Goal: Task Accomplishment & Management: Manage account settings

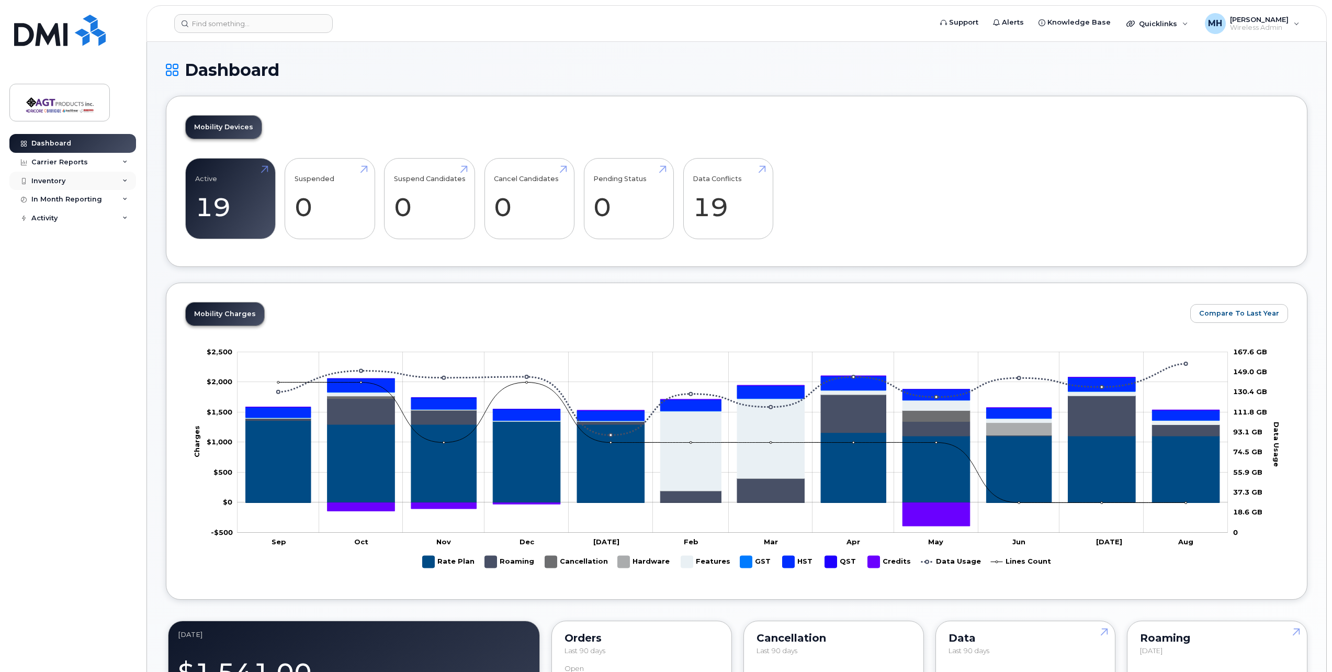
click at [51, 178] on div "Inventory" at bounding box center [48, 181] width 34 height 8
click at [97, 201] on link "Mobility Devices" at bounding box center [82, 200] width 108 height 20
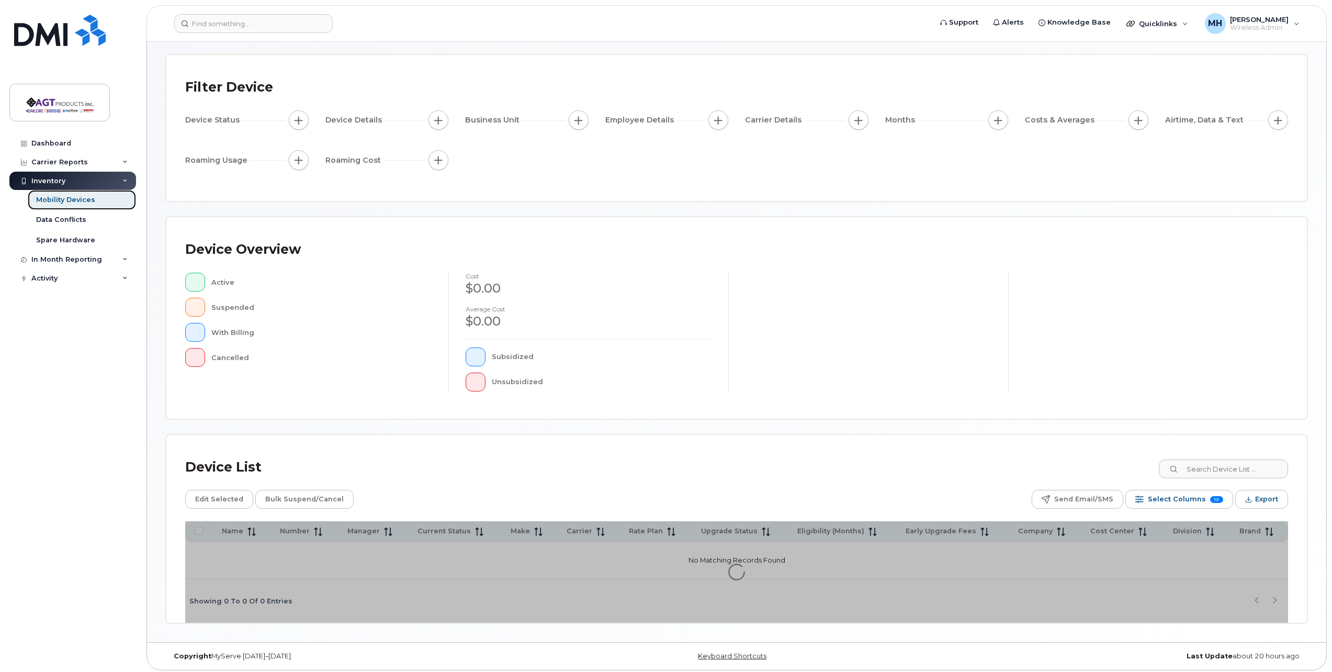
scroll to position [48, 0]
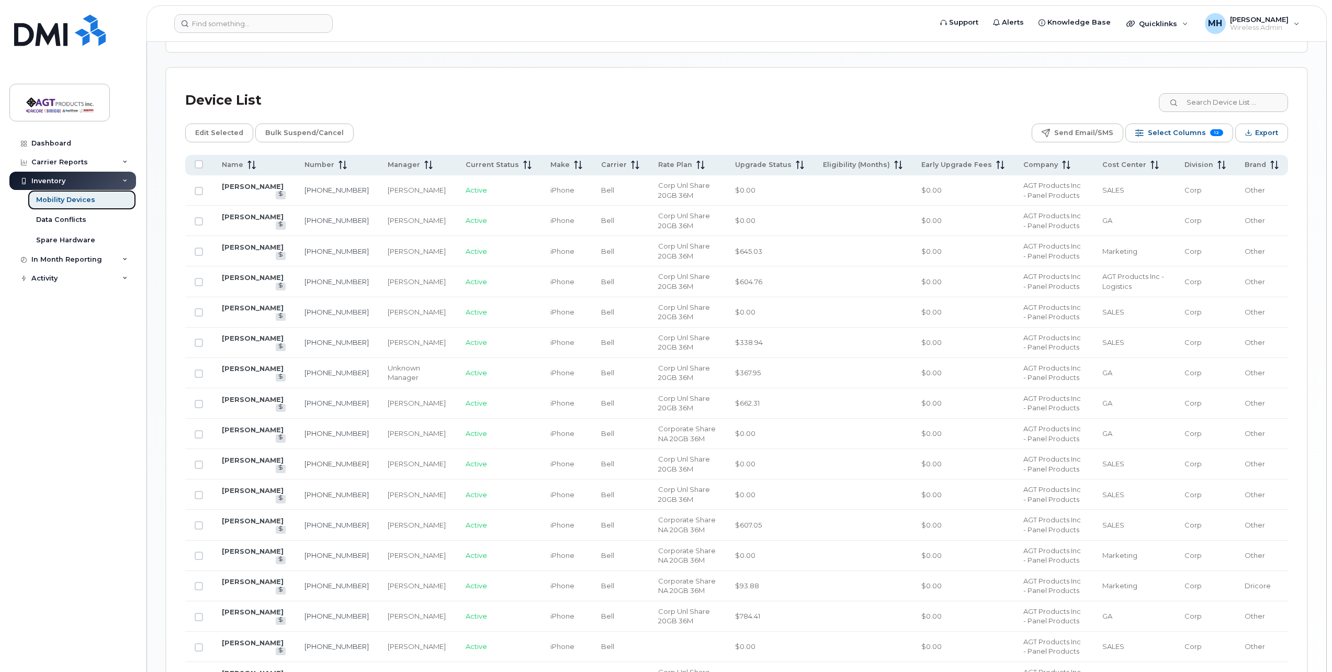
scroll to position [466, 0]
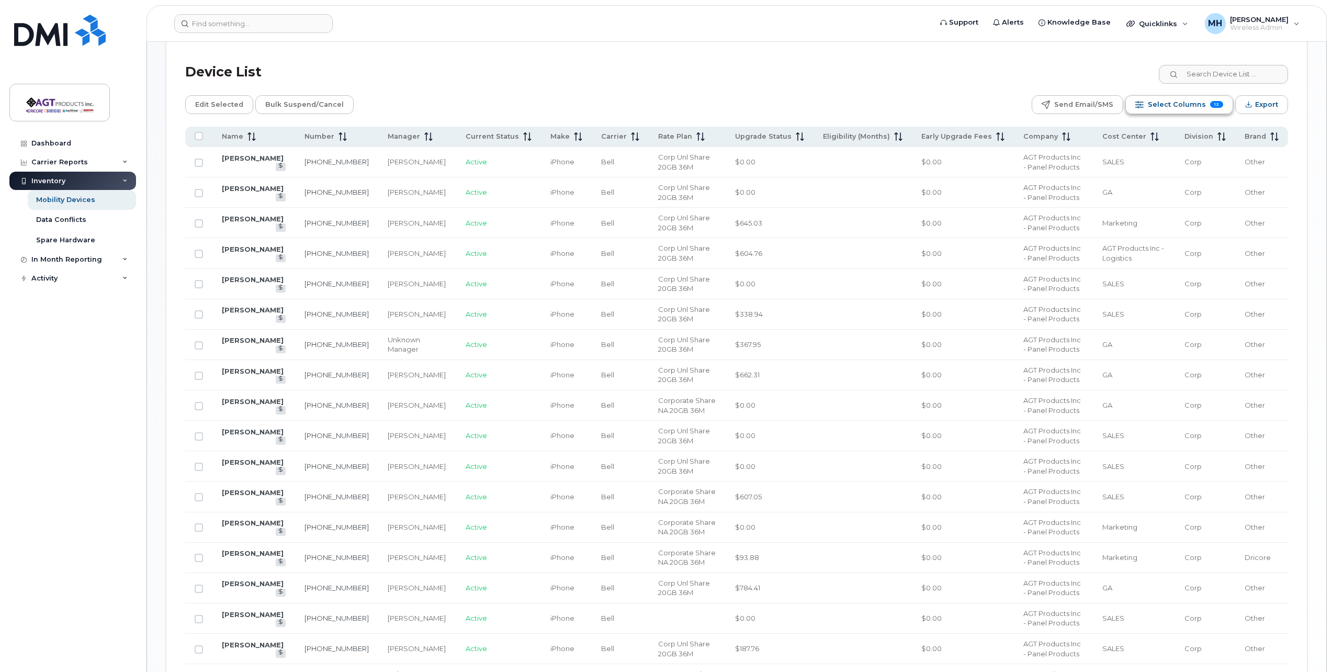
click at [1174, 107] on span "Select Columns" at bounding box center [1177, 105] width 58 height 16
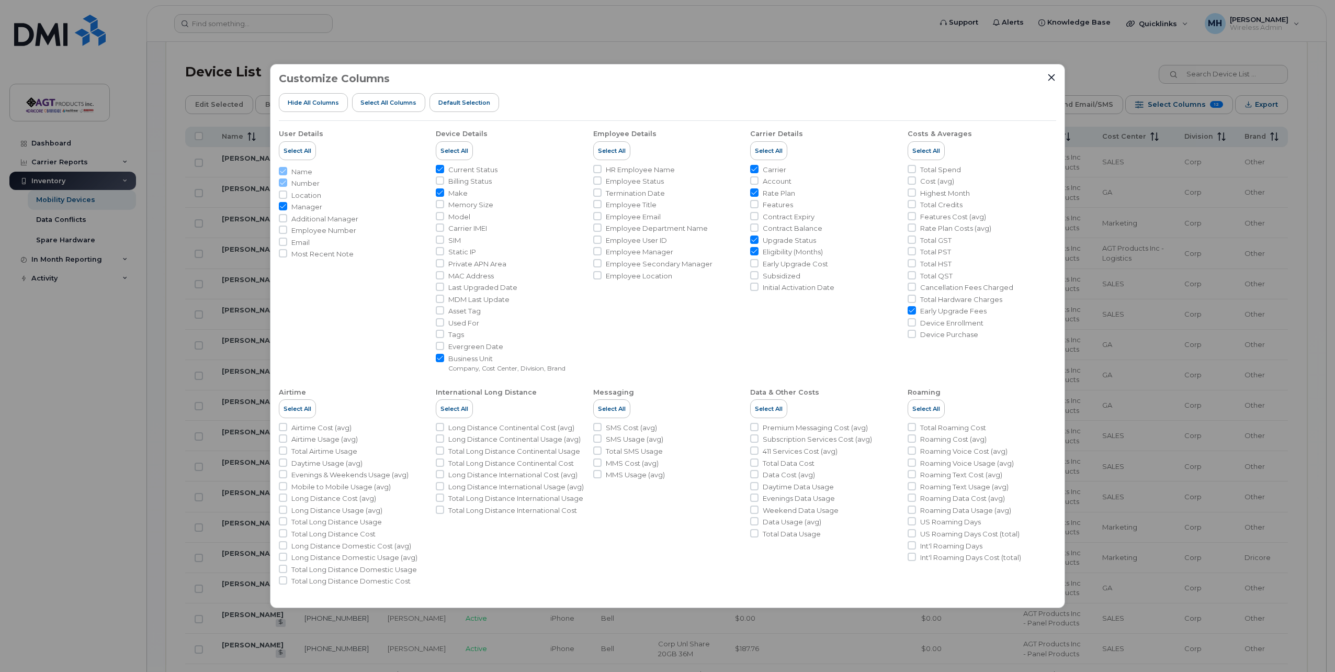
click at [1050, 72] on div "Customize Columns Hide All Columns Select all Columns Default Selection User De…" at bounding box center [667, 336] width 795 height 544
click at [1050, 74] on icon "Close" at bounding box center [1051, 77] width 8 height 8
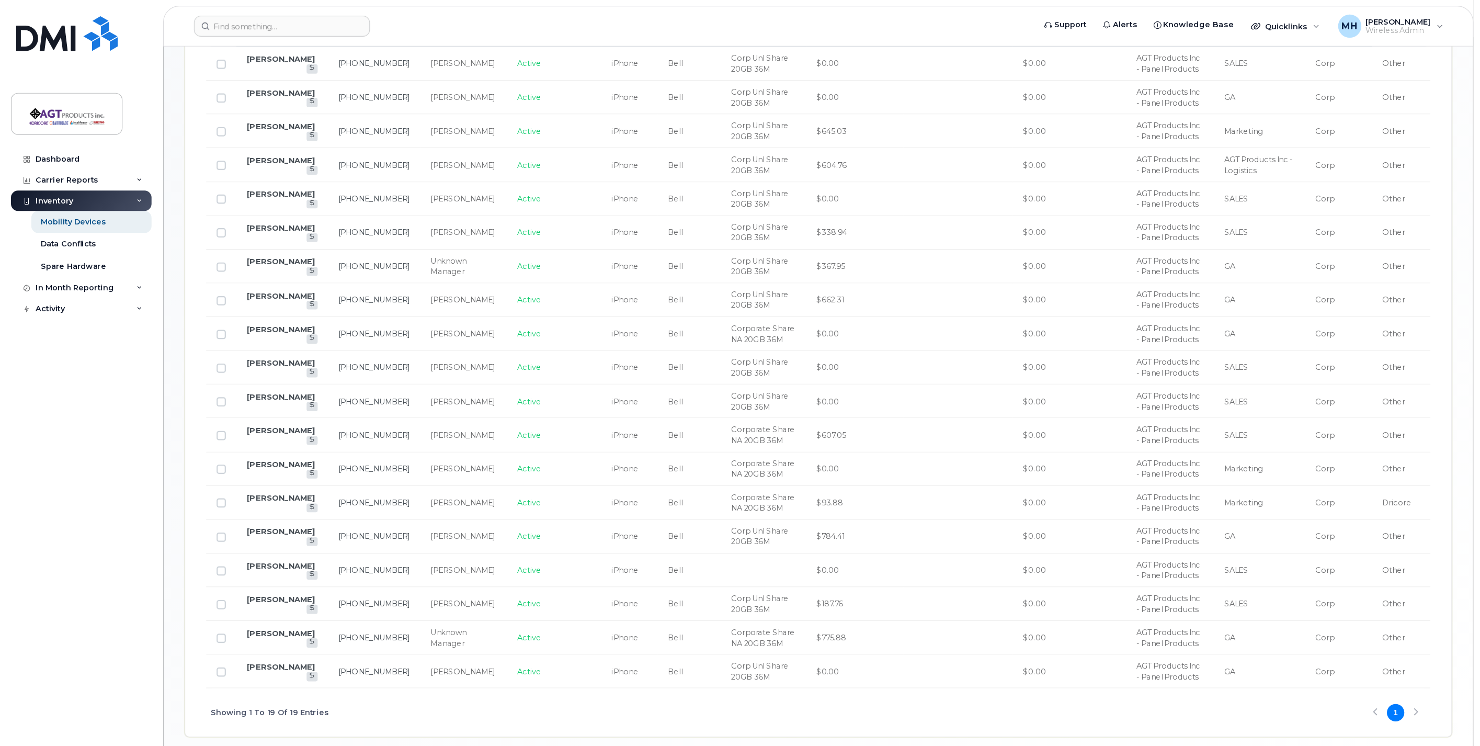
scroll to position [357, 0]
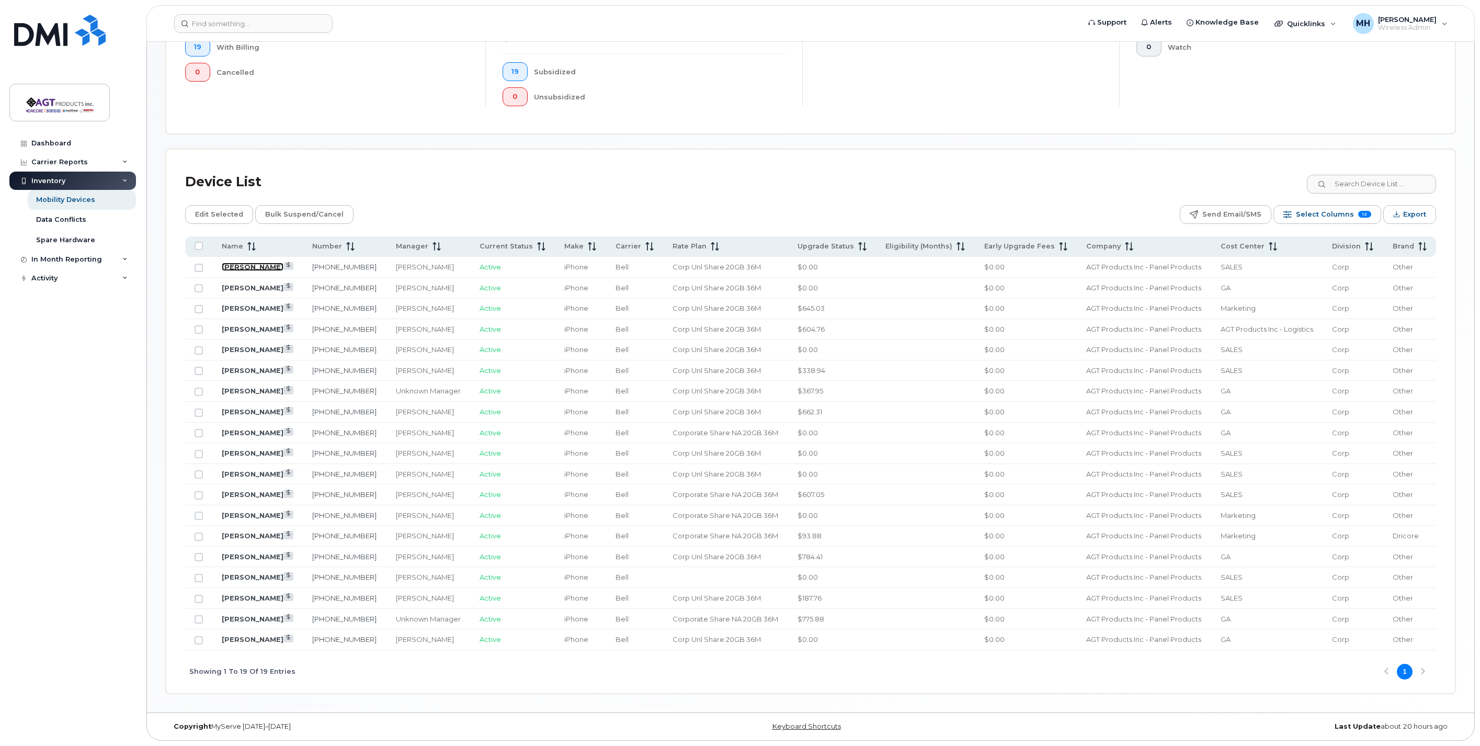
click at [241, 265] on link "Ethan Da Silva" at bounding box center [253, 267] width 62 height 8
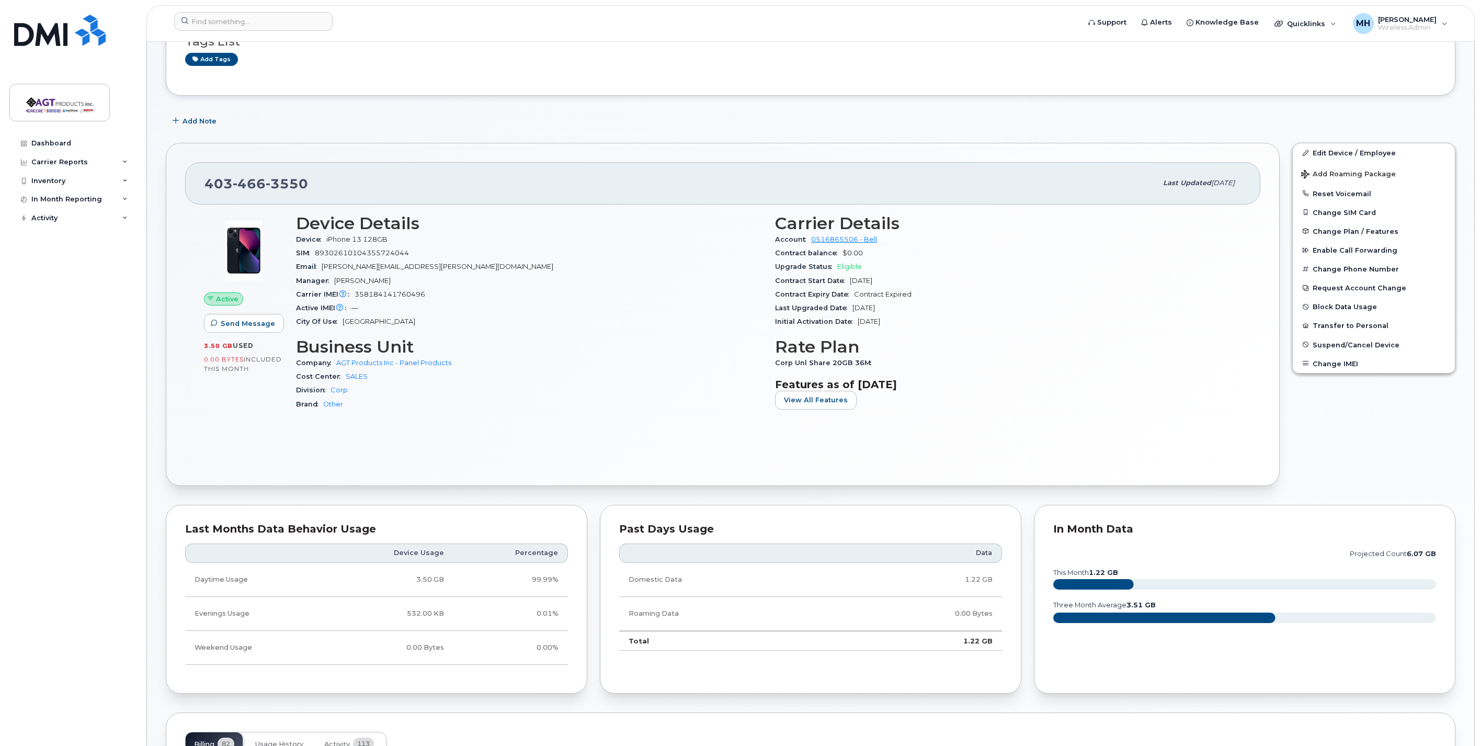
scroll to position [54, 0]
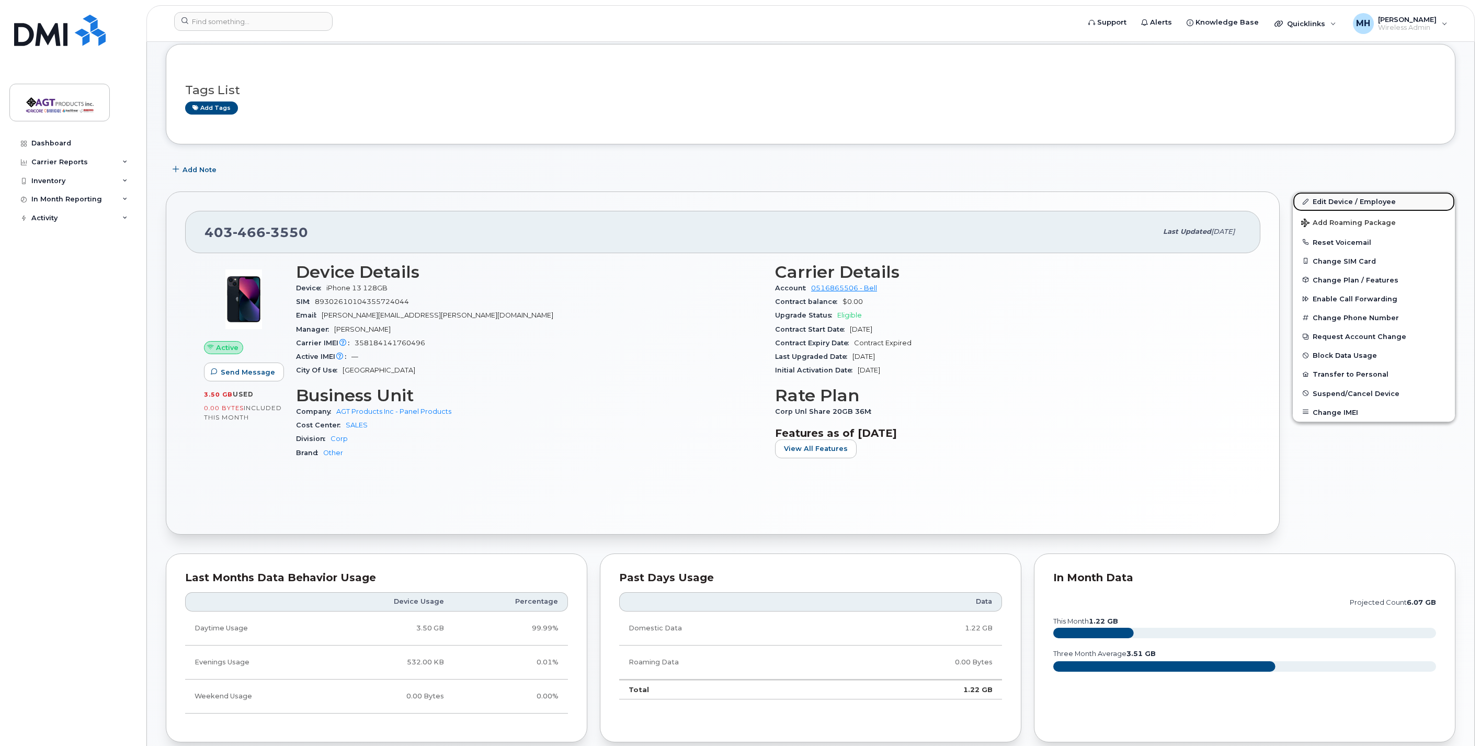
click at [1363, 199] on link "Edit Device / Employee" at bounding box center [1374, 201] width 162 height 19
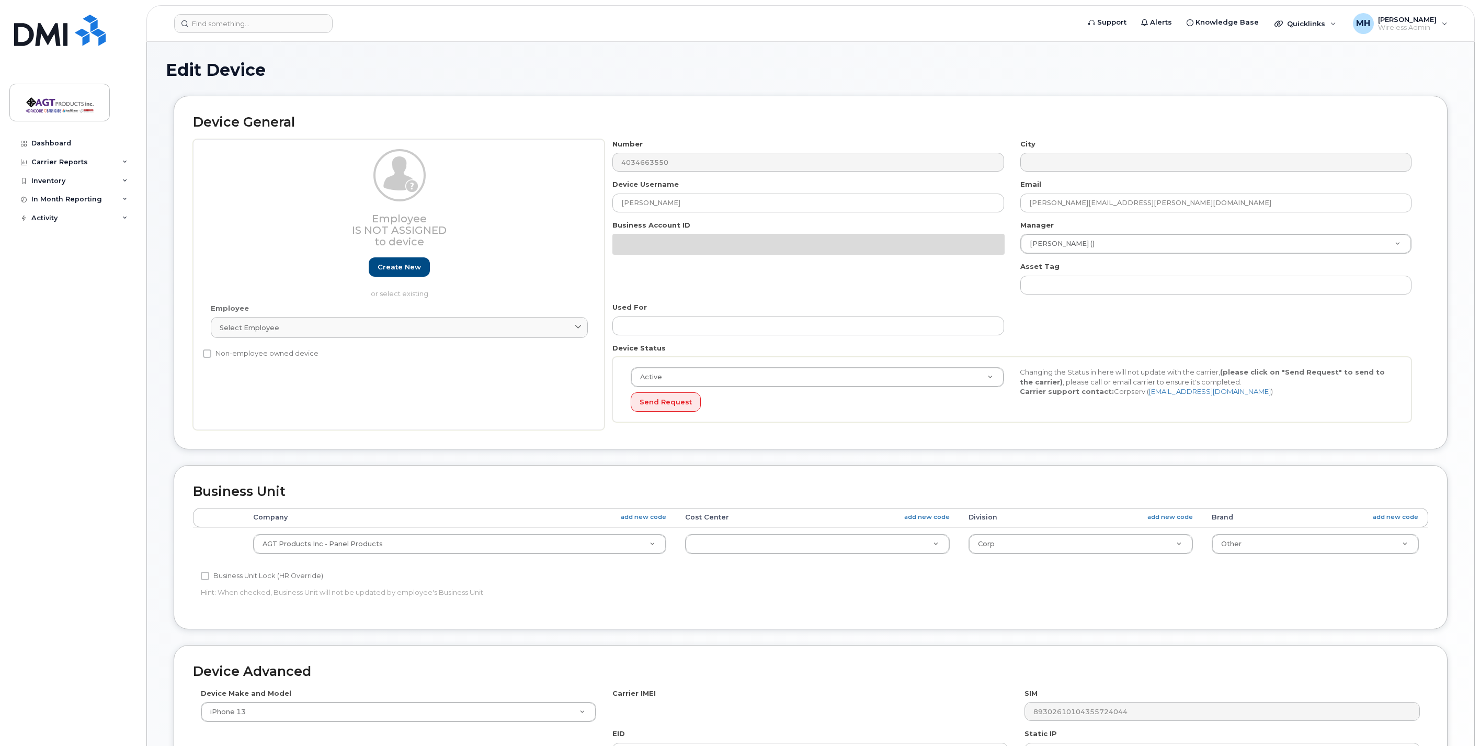
select select
select select "279666"
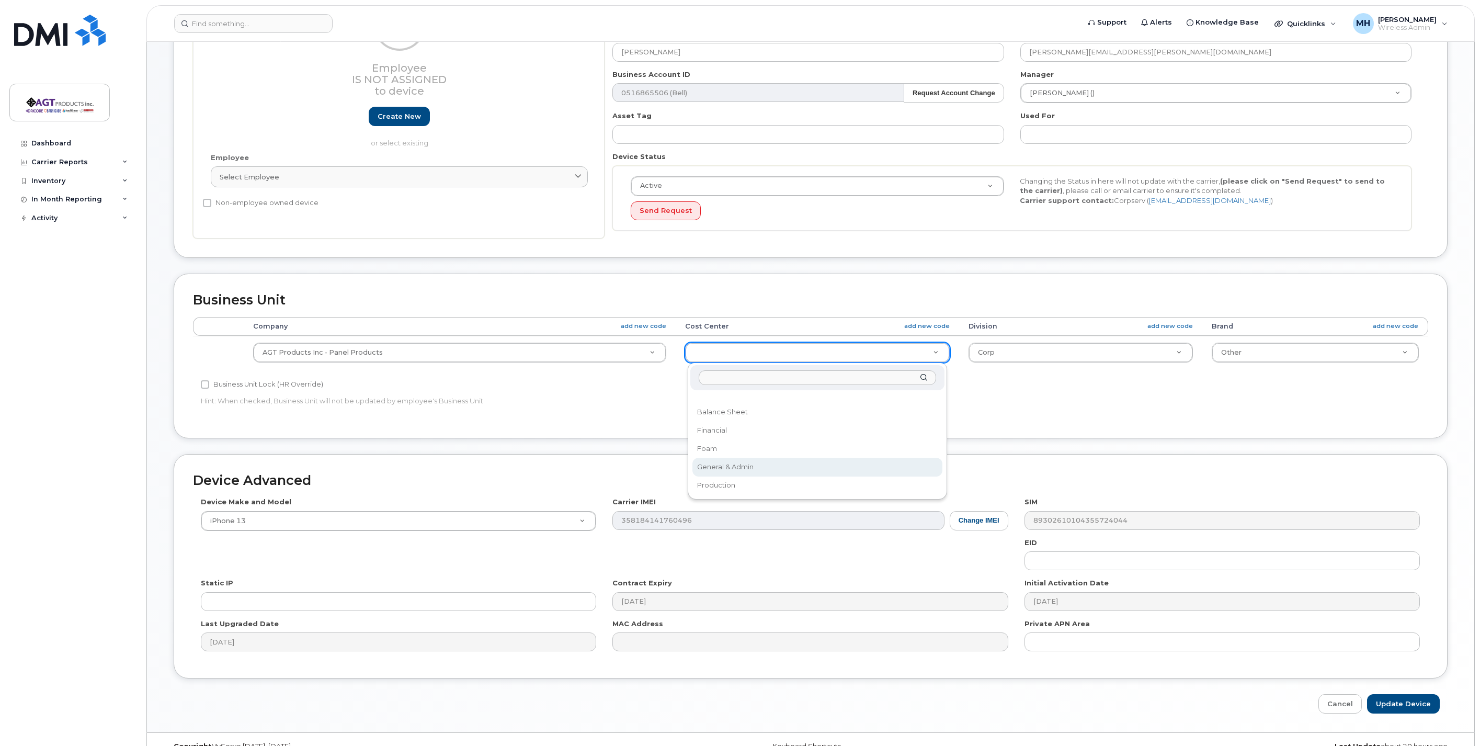
scroll to position [171, 0]
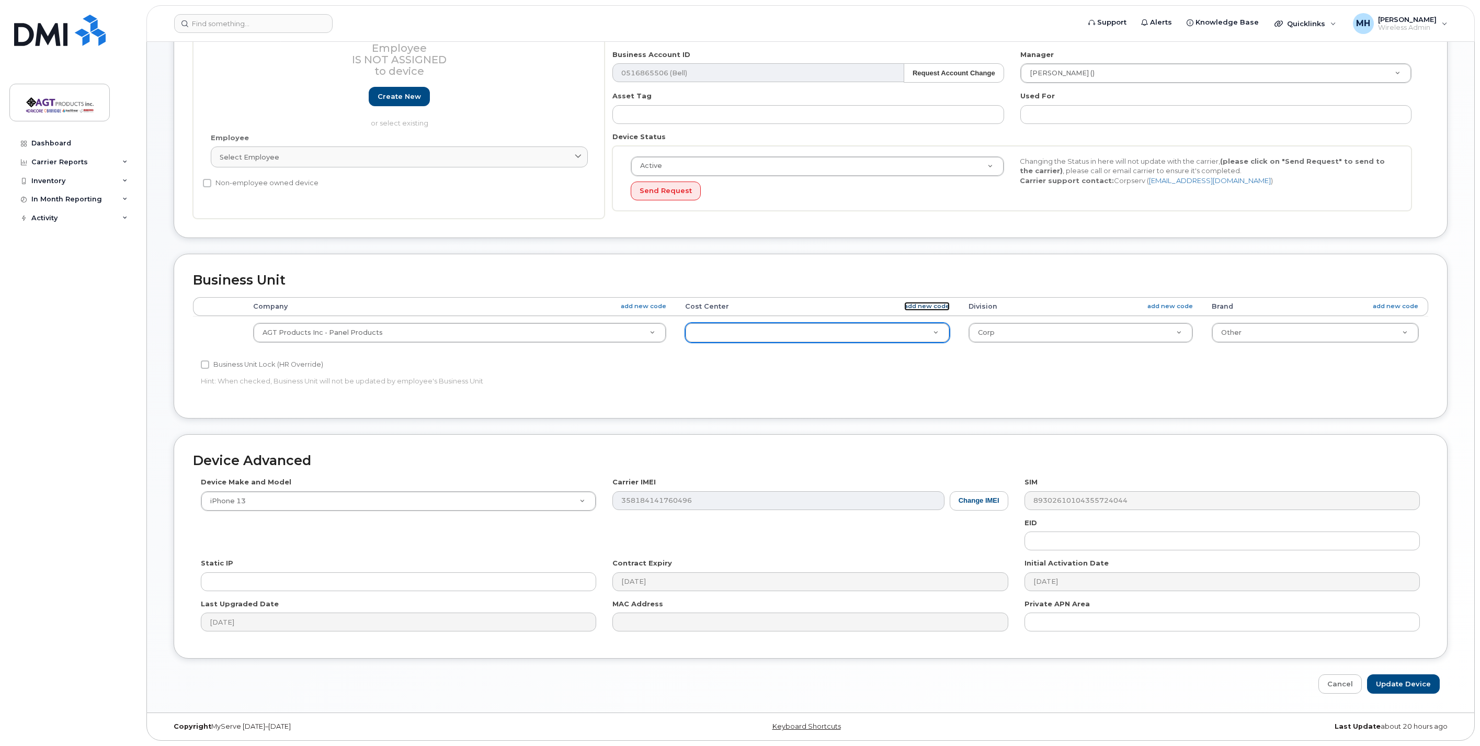
click at [918, 305] on link "add new code" at bounding box center [927, 306] width 46 height 9
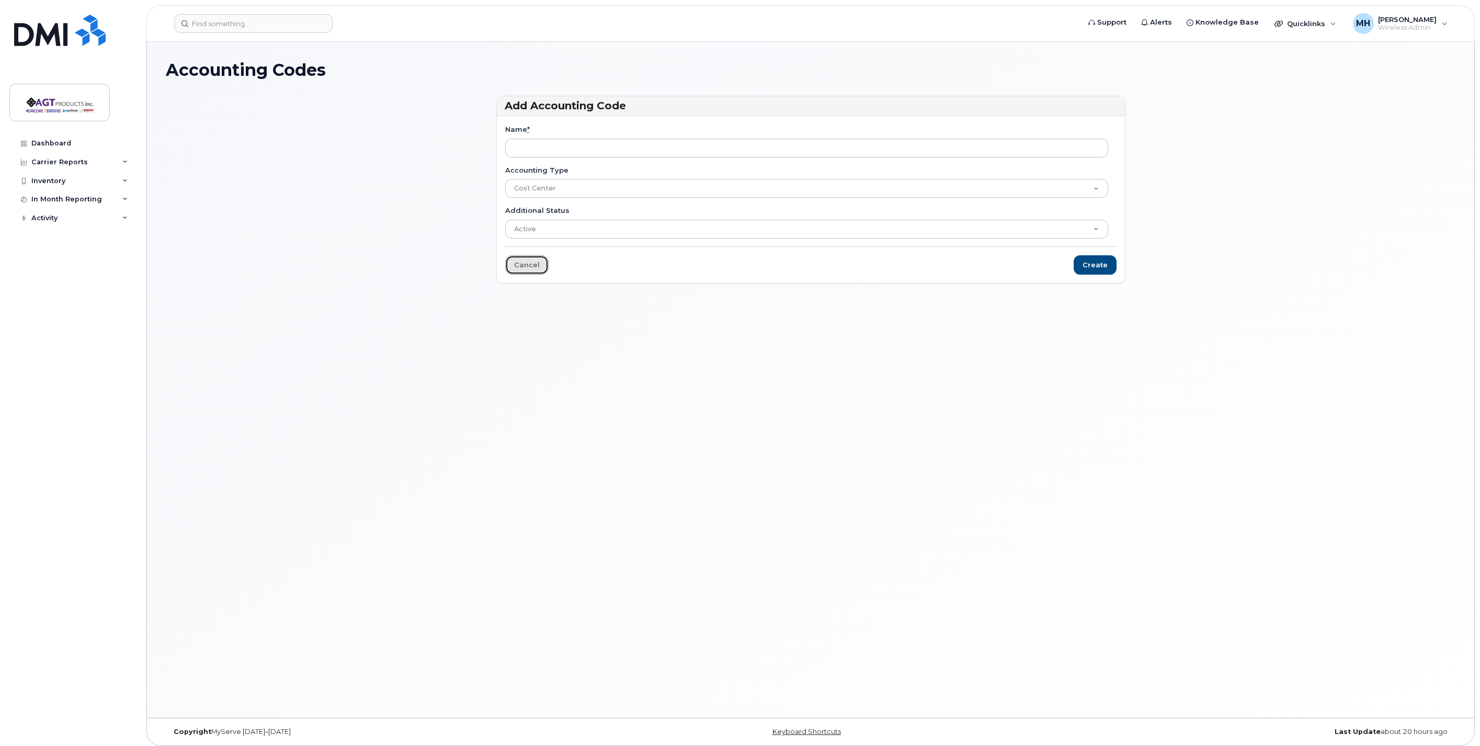
click at [525, 268] on link "Cancel" at bounding box center [526, 264] width 43 height 19
